Goal: Complete application form: Complete application form

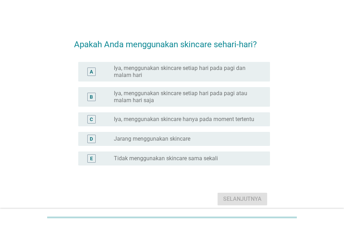
click at [217, 115] on div "radio_button_unchecked Iya, menggunakan skincare hanya pada moment tertentu" at bounding box center [189, 119] width 151 height 8
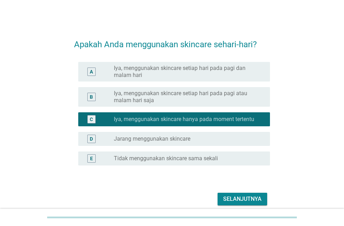
click at [233, 195] on div "Selanjutnya" at bounding box center [242, 199] width 38 height 8
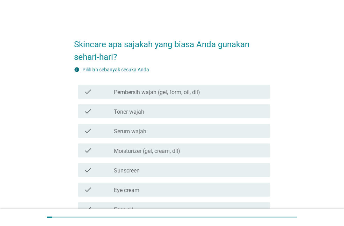
click at [194, 92] on label "Pembersih wajah (gel, form, oil, dll)" at bounding box center [157, 92] width 86 height 7
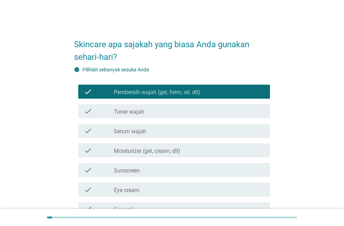
click at [176, 130] on div "check_box_outline_blank Serum wajah" at bounding box center [189, 130] width 151 height 8
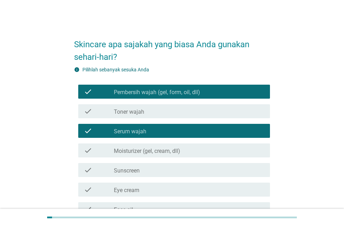
click at [168, 173] on div "check_box_outline_blank Sunscreen" at bounding box center [189, 170] width 151 height 8
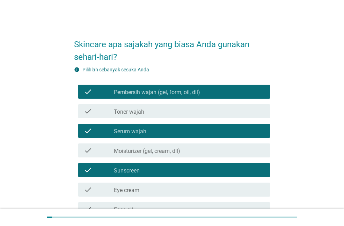
click at [190, 149] on div "check_box_outline_blank Moisturizer (gel, cream, dll)" at bounding box center [189, 150] width 151 height 8
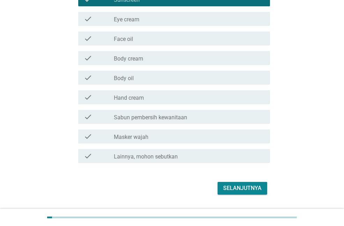
scroll to position [173, 0]
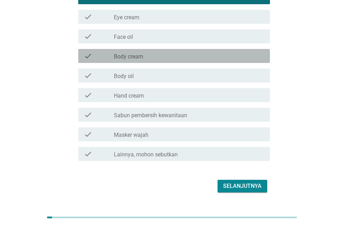
click at [207, 55] on div "check_box_outline_blank Body cream" at bounding box center [189, 56] width 151 height 8
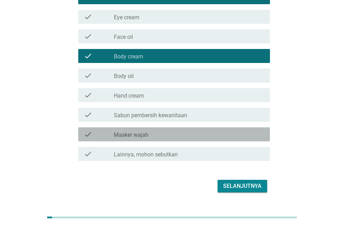
click at [218, 137] on div "check_box_outline_blank Masker wajah" at bounding box center [189, 134] width 151 height 8
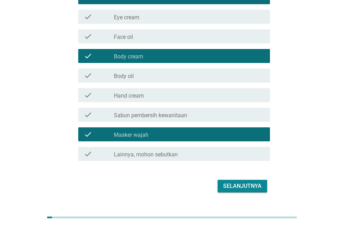
click at [240, 190] on button "Selanjutnya" at bounding box center [243, 186] width 50 height 13
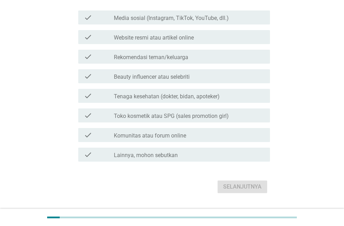
scroll to position [89, 0]
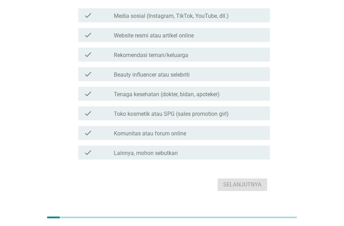
click at [198, 56] on div "check_box_outline_blank Rekomendasi teman/keluarga" at bounding box center [189, 54] width 151 height 8
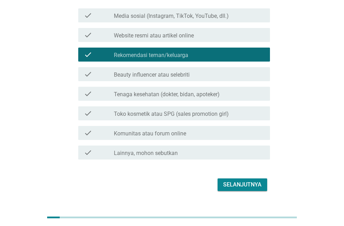
click at [192, 75] on div "check_box_outline_blank Beauty influencer atau selebriti" at bounding box center [189, 74] width 151 height 8
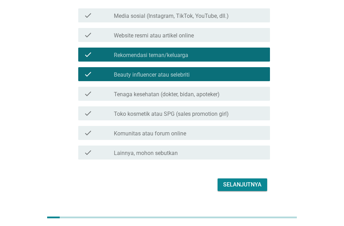
click at [202, 13] on label "Media sosial (Instagram, TikTok, YouTube, dll.)" at bounding box center [171, 16] width 115 height 7
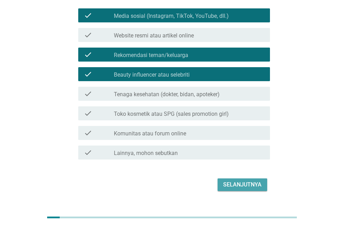
click at [255, 185] on div "Selanjutnya" at bounding box center [242, 184] width 38 height 8
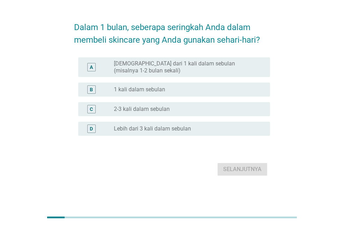
scroll to position [0, 0]
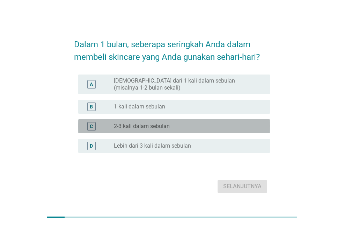
click at [203, 130] on div "radio_button_unchecked 2-3 kali dalam sebulan" at bounding box center [189, 126] width 151 height 8
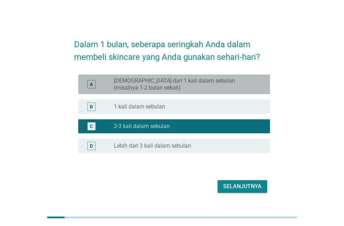
click at [195, 76] on div "A radio_button_unchecked Kurang dari 1 kali dalam sebulan (misalnya 1-2 bulan s…" at bounding box center [174, 84] width 192 height 20
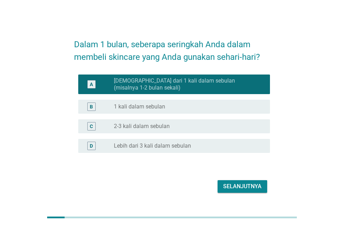
click at [227, 184] on div "Selanjutnya" at bounding box center [242, 186] width 38 height 8
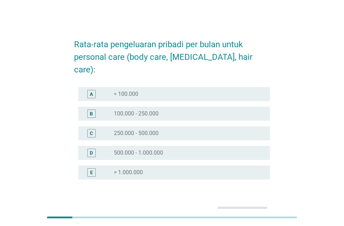
click at [170, 90] on div "radio_button_unchecked < 100.000" at bounding box center [186, 93] width 145 height 7
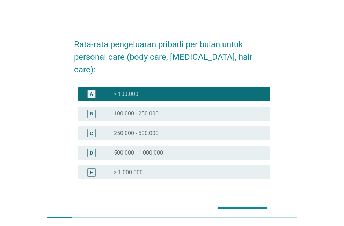
click at [239, 209] on div "Selanjutnya" at bounding box center [242, 213] width 38 height 8
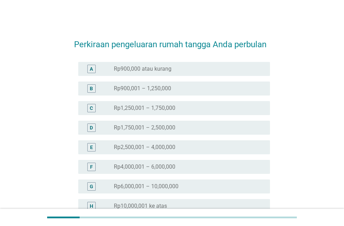
click at [166, 150] on label "Rp2,500,001 – 4,000,000" at bounding box center [144, 147] width 61 height 7
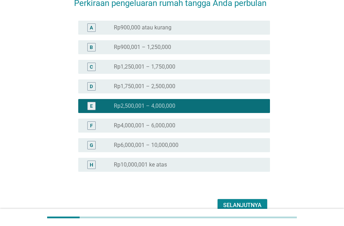
scroll to position [77, 0]
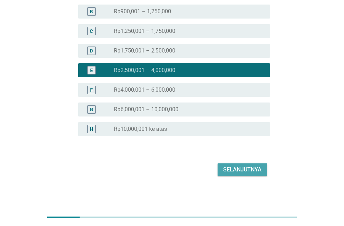
click at [255, 168] on div "Selanjutnya" at bounding box center [242, 169] width 38 height 8
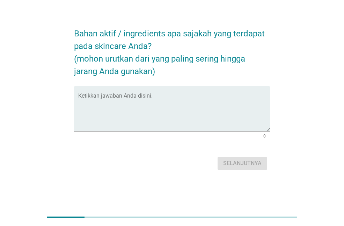
scroll to position [0, 0]
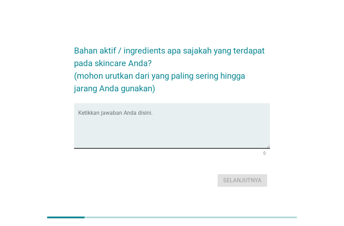
click at [166, 140] on textarea "Ketikkan jawaban Anda disini." at bounding box center [174, 129] width 192 height 37
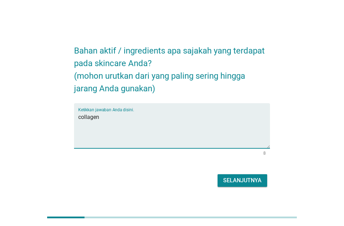
type textarea "collagen"
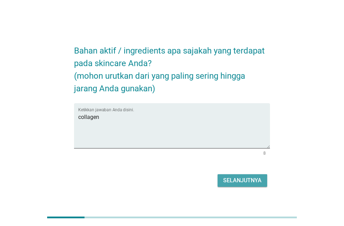
click at [238, 181] on div "Selanjutnya" at bounding box center [242, 180] width 38 height 8
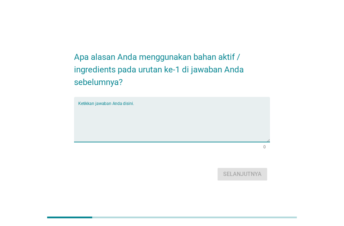
click at [207, 124] on textarea "Ketikkan jawaban Anda disini." at bounding box center [174, 123] width 192 height 37
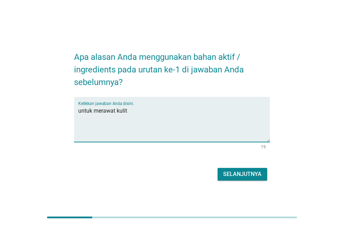
type textarea "untuk merawat kulit"
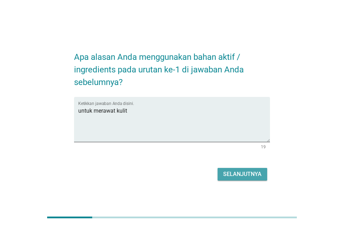
click at [249, 179] on button "Selanjutnya" at bounding box center [243, 174] width 50 height 13
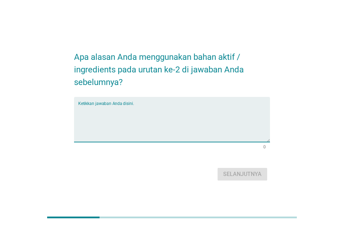
click at [156, 108] on textarea "Ketikkan jawaban Anda disini." at bounding box center [174, 123] width 192 height 37
type textarea "c"
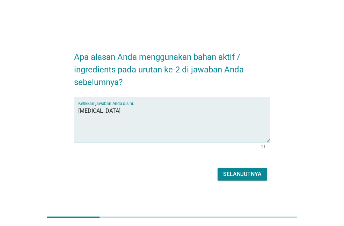
type textarea "[MEDICAL_DATA]"
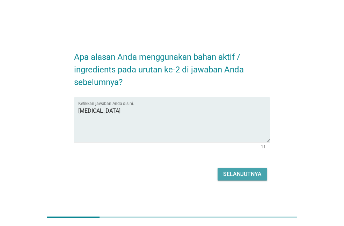
click at [239, 173] on div "Selanjutnya" at bounding box center [242, 174] width 38 height 8
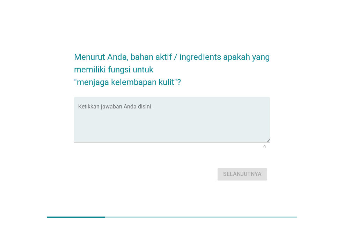
click at [131, 110] on textarea "Ketikkan jawaban Anda disini." at bounding box center [174, 123] width 192 height 37
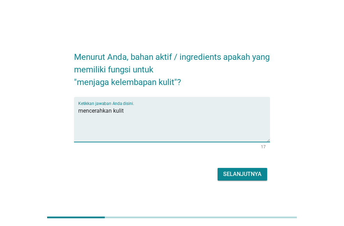
type textarea "mencerahkan kulit"
click at [241, 173] on div "Selanjutnya" at bounding box center [242, 174] width 38 height 8
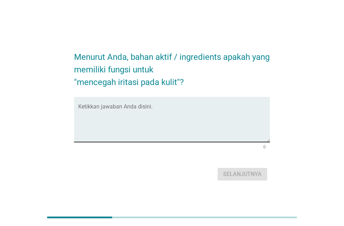
click at [172, 114] on textarea "Ketikkan jawaban Anda disini." at bounding box center [174, 123] width 192 height 37
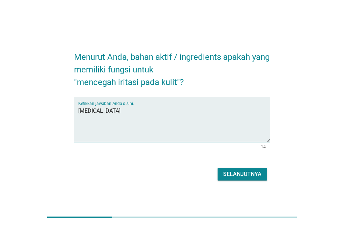
type textarea "[MEDICAL_DATA]"
click at [224, 172] on div "Selanjutnya" at bounding box center [242, 174] width 38 height 8
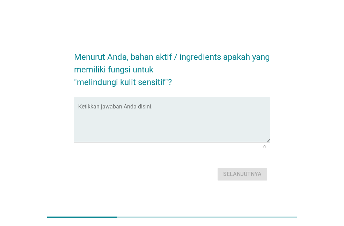
click at [155, 105] on textarea "Ketikkan jawaban Anda disini." at bounding box center [174, 123] width 192 height 37
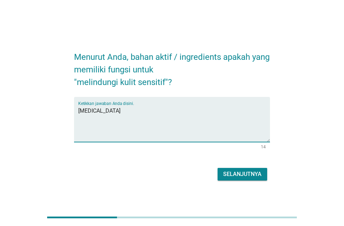
type textarea "[MEDICAL_DATA]"
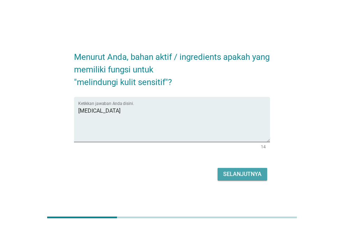
click at [243, 177] on div "Selanjutnya" at bounding box center [242, 174] width 38 height 8
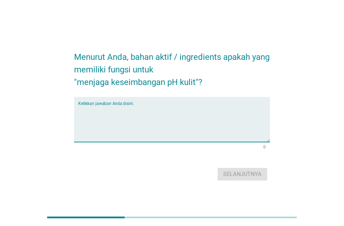
click at [168, 107] on textarea "Ketikkan jawaban Anda disini." at bounding box center [174, 123] width 192 height 37
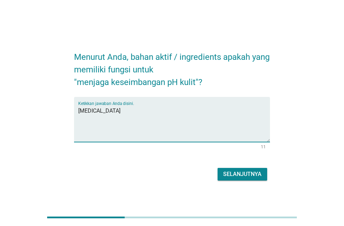
type textarea "[MEDICAL_DATA]"
click at [246, 171] on div "Selanjutnya" at bounding box center [242, 174] width 38 height 8
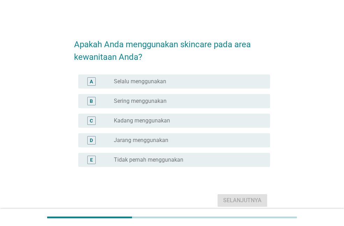
click at [181, 157] on label "Tidak pernah menggunakan" at bounding box center [149, 159] width 70 height 7
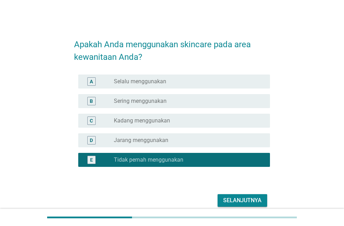
click at [241, 199] on div "Selanjutnya" at bounding box center [242, 200] width 38 height 8
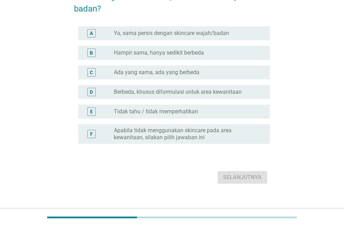
scroll to position [74, 0]
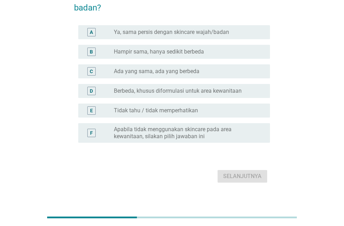
click at [203, 135] on label "Apabila tidak menggunakan skincare pada area kewanitaan, silakan pilih jawaban …" at bounding box center [186, 133] width 145 height 14
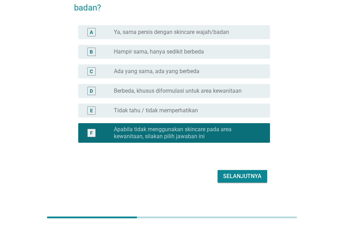
click at [240, 170] on button "Selanjutnya" at bounding box center [243, 176] width 50 height 13
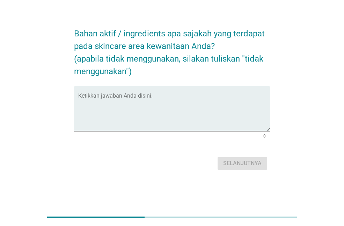
scroll to position [0, 0]
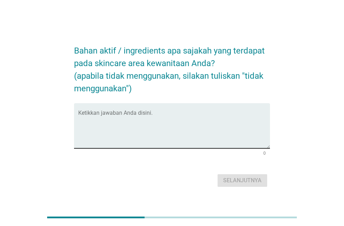
click at [183, 143] on textarea "Ketikkan jawaban Anda disini." at bounding box center [174, 129] width 192 height 37
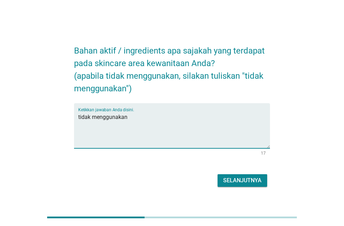
type textarea "tidak menggunakan"
click at [235, 182] on div "Selanjutnya" at bounding box center [242, 180] width 38 height 8
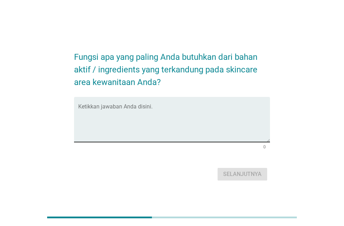
click at [173, 107] on textarea "Ketikkan jawaban Anda disini." at bounding box center [174, 123] width 192 height 37
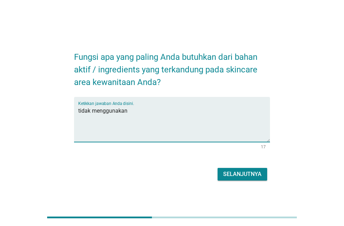
type textarea "tidak menggunakan"
click at [236, 175] on div "Selanjutnya" at bounding box center [242, 174] width 38 height 8
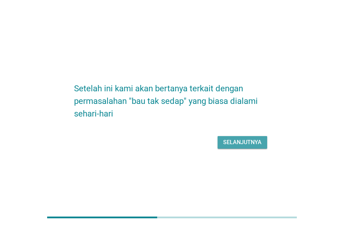
click at [234, 140] on div "Selanjutnya" at bounding box center [242, 142] width 38 height 8
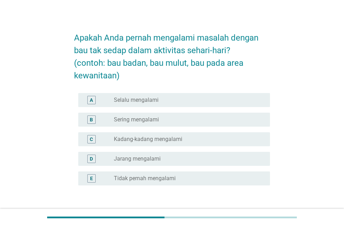
scroll to position [8, 0]
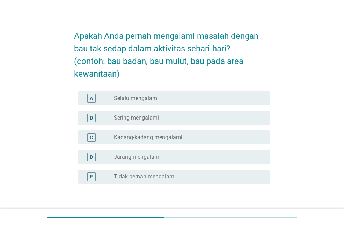
click at [191, 172] on div "radio_button_unchecked Tidak pernah mengalami" at bounding box center [189, 176] width 151 height 8
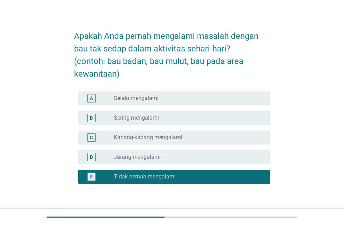
scroll to position [54, 0]
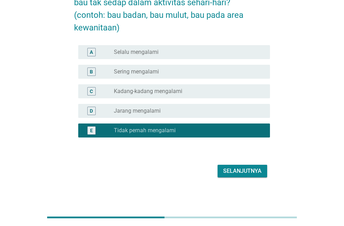
click at [205, 92] on div "radio_button_unchecked Kadang-kadang mengalami" at bounding box center [186, 91] width 145 height 7
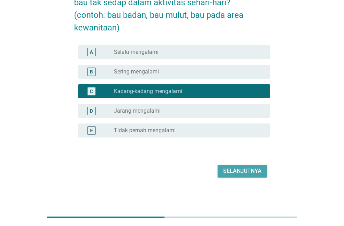
click at [237, 169] on div "Selanjutnya" at bounding box center [242, 171] width 38 height 8
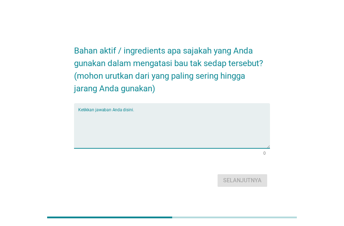
click at [201, 139] on textarea "Ketikkan jawaban Anda disini." at bounding box center [174, 129] width 192 height 37
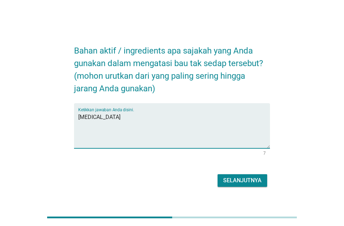
type textarea "[MEDICAL_DATA]"
click at [261, 176] on div "Selanjutnya" at bounding box center [242, 180] width 38 height 8
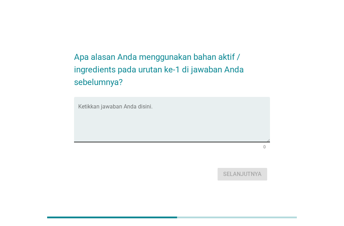
click at [170, 120] on textarea "Ketikkan jawaban Anda disini." at bounding box center [174, 123] width 192 height 37
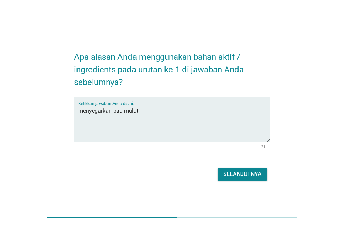
type textarea "menyegarkan bau mulut"
click at [229, 171] on div "Selanjutnya" at bounding box center [242, 174] width 38 height 8
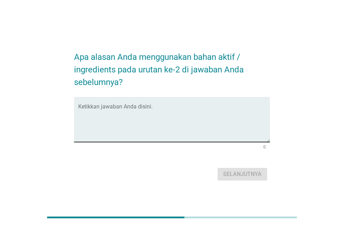
click at [175, 105] on textarea "Ketikkan jawaban Anda disini." at bounding box center [174, 123] width 192 height 37
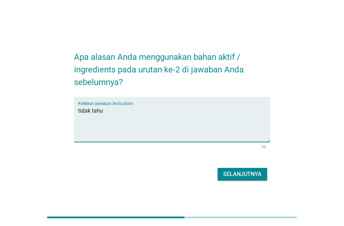
type textarea "tidak tahu"
click at [232, 168] on button "Selanjutnya" at bounding box center [243, 174] width 50 height 13
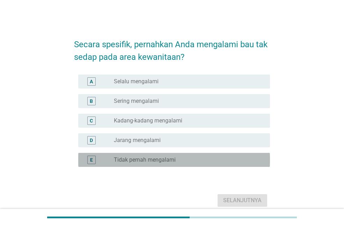
click at [160, 162] on label "Tidak pernah mengalami" at bounding box center [145, 159] width 62 height 7
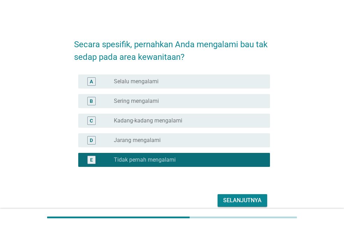
click at [223, 194] on button "Selanjutnya" at bounding box center [243, 200] width 50 height 13
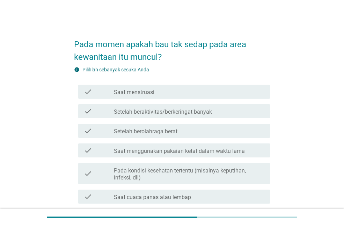
click at [186, 182] on div "check check_box_outline_blank Pada kondisi kesehatan tertentu (misalnya keputih…" at bounding box center [174, 173] width 192 height 21
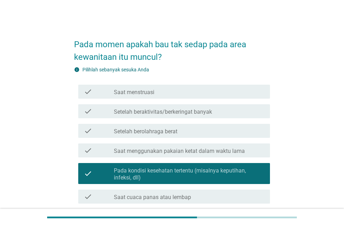
click at [247, 93] on div "check_box_outline_blank Saat menstruasi" at bounding box center [189, 91] width 151 height 8
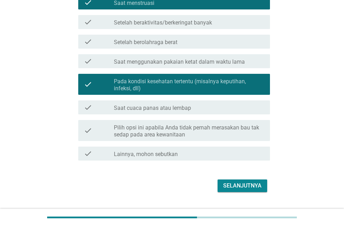
scroll to position [105, 0]
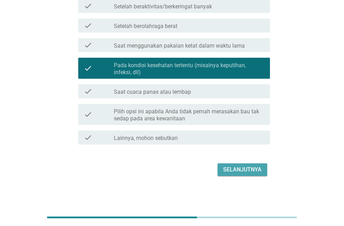
click at [255, 167] on div "Selanjutnya" at bounding box center [242, 169] width 38 height 8
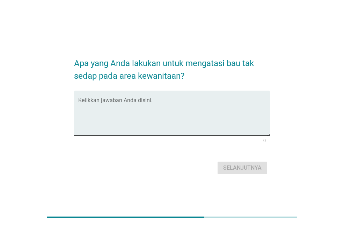
click at [182, 127] on textarea "Ketikkan jawaban Anda disini." at bounding box center [174, 117] width 192 height 37
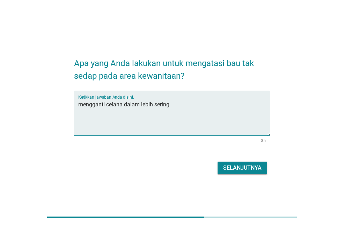
type textarea "mengganti celana dalam lebih sering"
click at [246, 165] on div "Selanjutnya" at bounding box center [242, 167] width 38 height 8
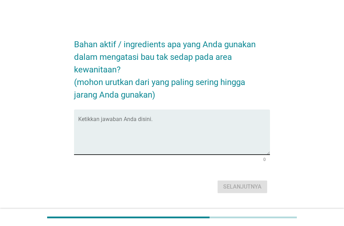
click at [182, 122] on textarea "Ketikkan jawaban Anda disini." at bounding box center [174, 136] width 192 height 37
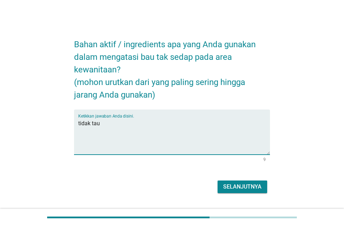
type textarea "tidak tau"
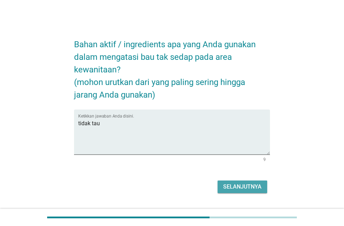
click at [246, 185] on div "Selanjutnya" at bounding box center [242, 186] width 38 height 8
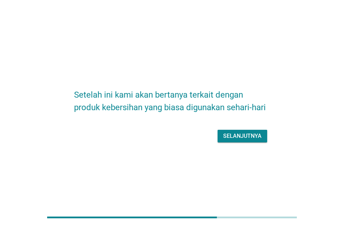
click at [256, 133] on div "Selanjutnya" at bounding box center [242, 136] width 38 height 8
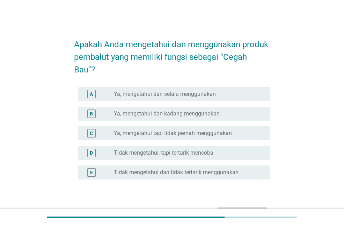
click at [199, 131] on label "Ya, mengetahui tapi tidak pernah menggunakan" at bounding box center [173, 133] width 118 height 7
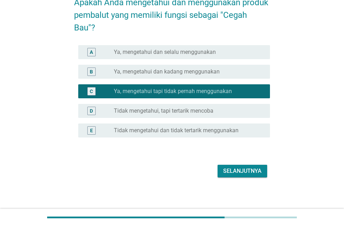
scroll to position [43, 0]
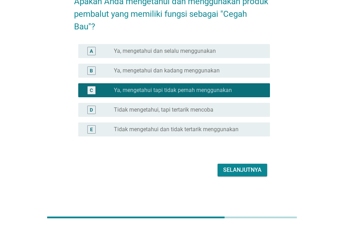
click at [237, 174] on div "Selanjutnya" at bounding box center [242, 170] width 38 height 8
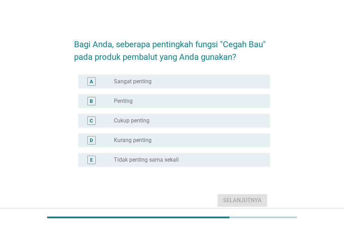
click at [173, 105] on div "B radio_button_unchecked Penting" at bounding box center [174, 101] width 192 height 14
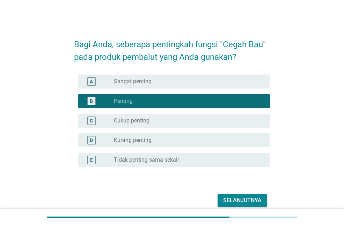
click at [241, 202] on div "Selanjutnya" at bounding box center [242, 200] width 38 height 8
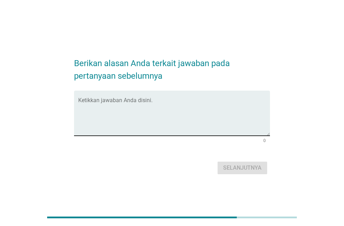
click at [163, 121] on textarea "Ketikkan jawaban Anda disini." at bounding box center [174, 117] width 192 height 37
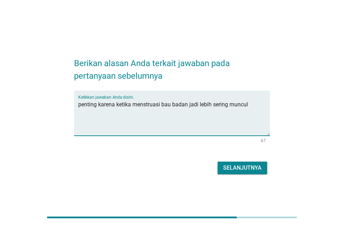
type textarea "penting karena ketika menstruasi bau badan jadi lebih sering muncul"
click at [245, 166] on div "Selanjutnya" at bounding box center [242, 167] width 38 height 8
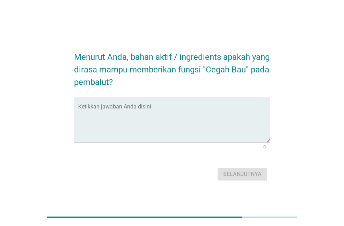
click at [192, 103] on div "Ketikkan jawaban Anda disini." at bounding box center [174, 119] width 192 height 45
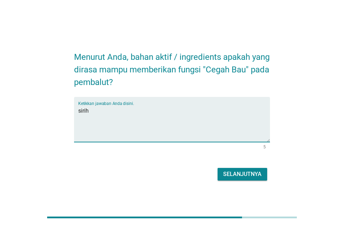
type textarea "sirih"
click at [242, 170] on div "Selanjutnya" at bounding box center [242, 174] width 38 height 8
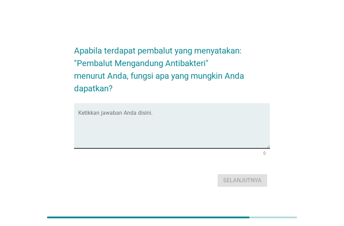
click at [159, 109] on div "Ketikkan jawaban Anda disini." at bounding box center [174, 125] width 192 height 45
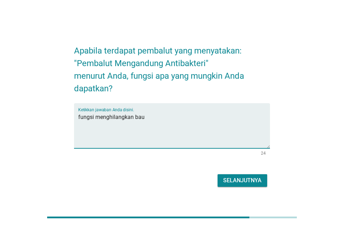
type textarea "fungsi menghilangkan bau"
click at [251, 179] on div "Selanjutnya" at bounding box center [242, 180] width 38 height 8
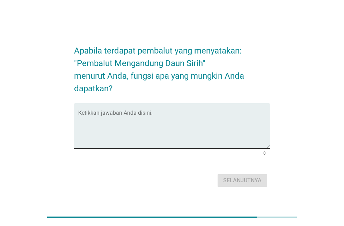
click at [163, 116] on textarea "Ketikkan jawaban Anda disini." at bounding box center [174, 129] width 192 height 37
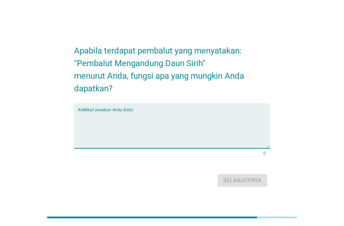
type textarea "m"
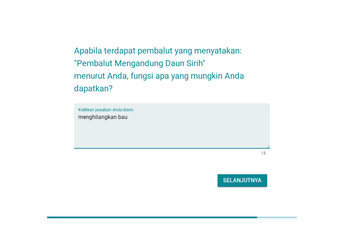
type textarea "menghilangkan bau"
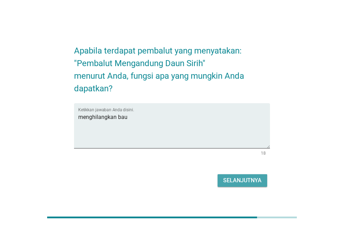
click at [258, 181] on div "Selanjutnya" at bounding box center [242, 180] width 38 height 8
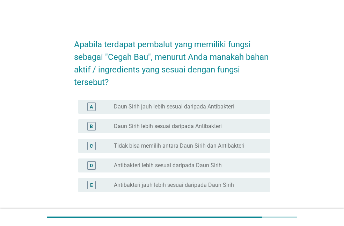
click at [196, 101] on div "A radio_button_unchecked Daun Sirih jauh lebih sesuai daripada Antibakteri" at bounding box center [174, 107] width 192 height 14
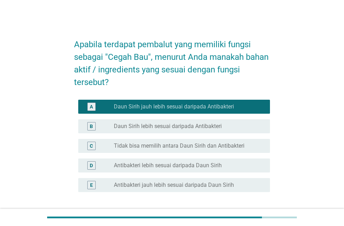
scroll to position [43, 0]
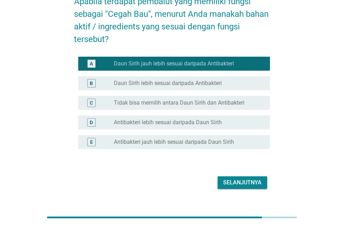
click at [248, 184] on div "Selanjutnya" at bounding box center [242, 182] width 38 height 8
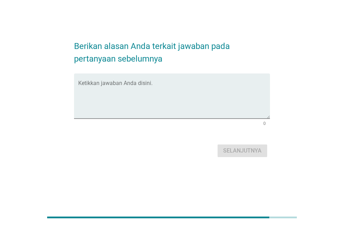
scroll to position [0, 0]
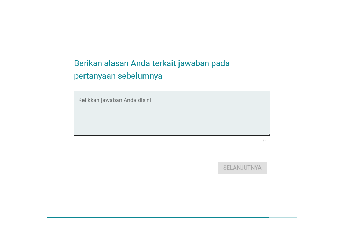
click at [174, 114] on textarea "Ketikkan jawaban Anda disini." at bounding box center [174, 117] width 192 height 37
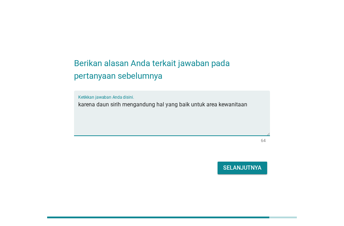
type textarea "karena daun sirih mengandung hal yang baik untuk area kewanitaan"
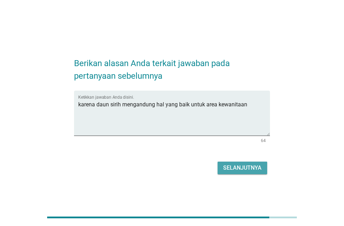
click at [251, 167] on div "Selanjutnya" at bounding box center [242, 167] width 38 height 8
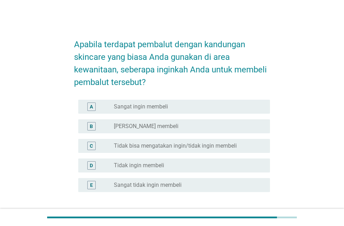
click at [211, 165] on div "radio_button_unchecked Tidak ingin membeli" at bounding box center [186, 165] width 145 height 7
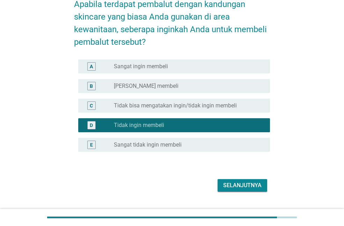
scroll to position [42, 0]
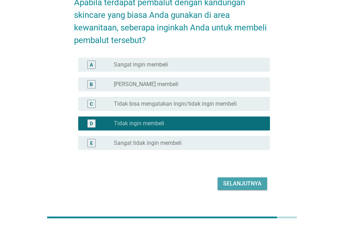
click at [263, 182] on button "Selanjutnya" at bounding box center [243, 183] width 50 height 13
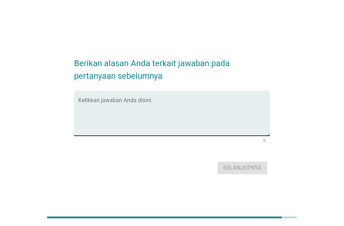
click at [173, 112] on textarea "Ketikkan jawaban Anda disini." at bounding box center [174, 117] width 192 height 37
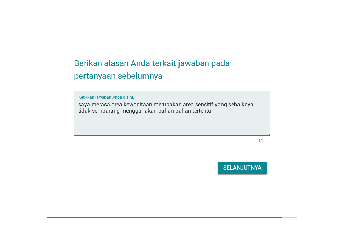
type textarea "saya merasa area kewanitaan merupakan area sensitif yang sebaiknya tidak sembar…"
click at [258, 168] on div "Selanjutnya" at bounding box center [242, 167] width 38 height 8
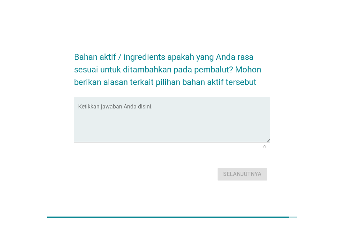
click at [153, 111] on textarea "Ketikkan jawaban Anda disini." at bounding box center [174, 123] width 192 height 37
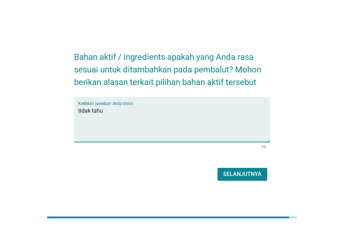
type textarea "tidak tahu"
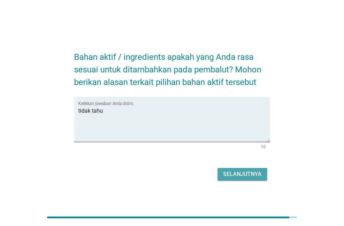
click at [247, 173] on div "Selanjutnya" at bounding box center [242, 174] width 38 height 8
